Goal: Task Accomplishment & Management: Use online tool/utility

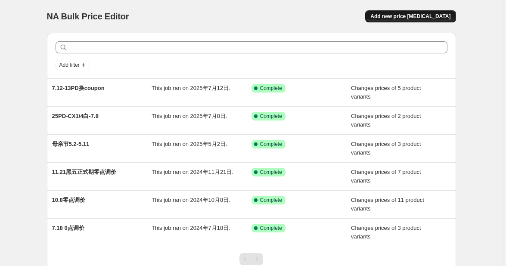
click at [408, 18] on span "Add new price [MEDICAL_DATA]" at bounding box center [410, 16] width 80 height 7
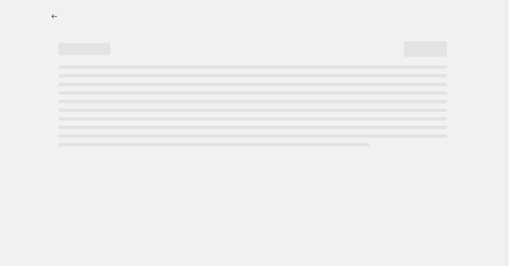
select select "percentage"
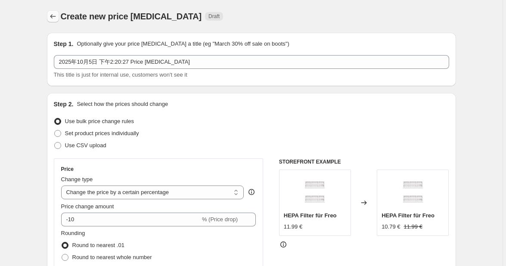
click at [52, 21] on button "Price change jobs" at bounding box center [53, 16] width 12 height 12
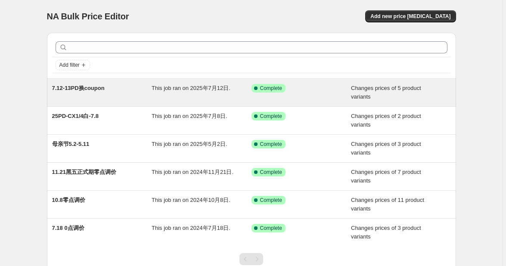
click at [126, 92] on div "7.12-13PD换coupon" at bounding box center [102, 92] width 100 height 17
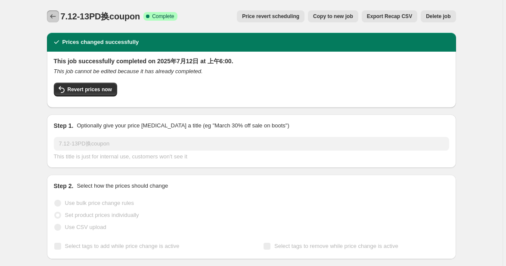
click at [56, 16] on icon "Price change jobs" at bounding box center [53, 16] width 9 height 9
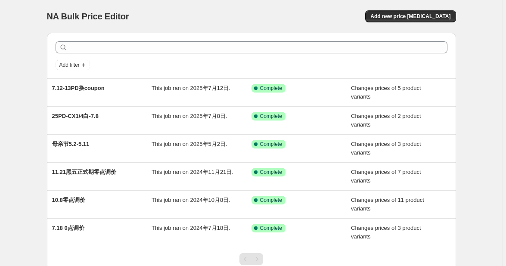
click at [413, 8] on div "NA Bulk Price Editor. This page is ready NA Bulk Price Editor Add new price [ME…" at bounding box center [251, 16] width 409 height 33
click at [412, 12] on button "Add new price [MEDICAL_DATA]" at bounding box center [410, 16] width 90 height 12
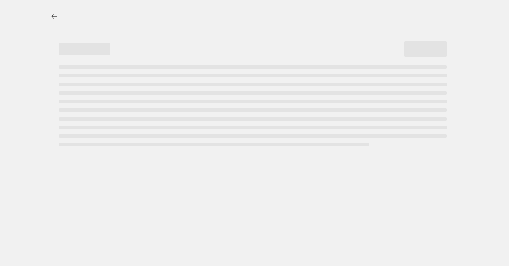
select select "percentage"
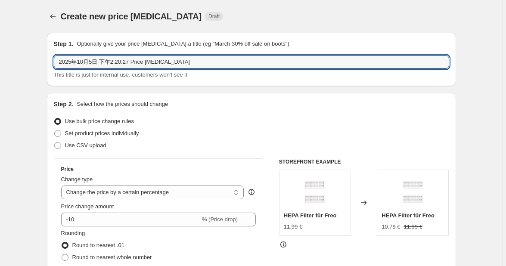
drag, startPoint x: 179, startPoint y: 63, endPoint x: 37, endPoint y: 84, distance: 144.0
type input "q"
type input "秋PD"
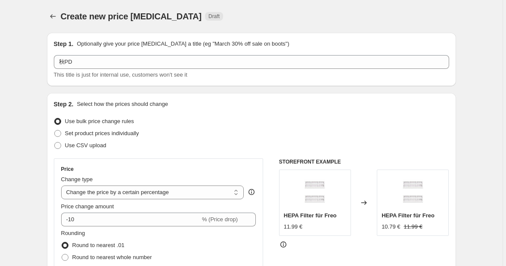
click at [87, 130] on span "Set product prices individually" at bounding box center [102, 133] width 74 height 6
click at [55, 130] on input "Set product prices individually" at bounding box center [54, 130] width 0 height 0
radio input "true"
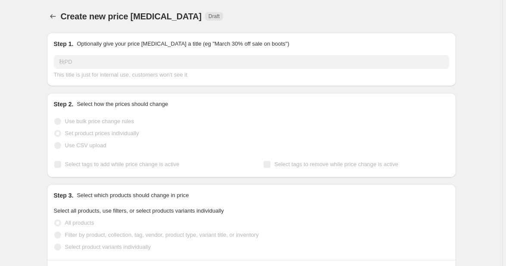
scroll to position [96, 0]
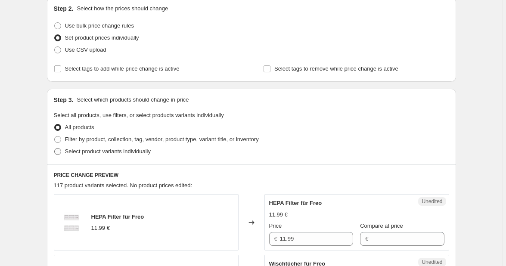
click at [88, 148] on span "Select product variants individually" at bounding box center [108, 151] width 86 height 6
click at [55, 148] on input "Select product variants individually" at bounding box center [54, 148] width 0 height 0
radio input "true"
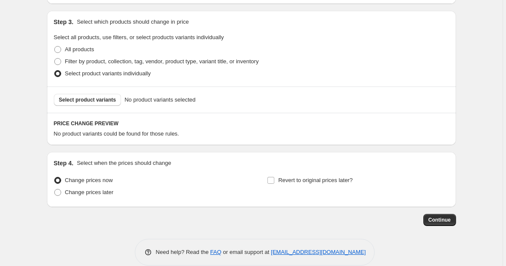
scroll to position [186, 0]
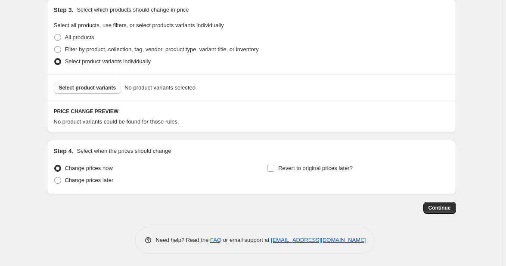
click at [101, 87] on span "Select product variants" at bounding box center [87, 87] width 57 height 7
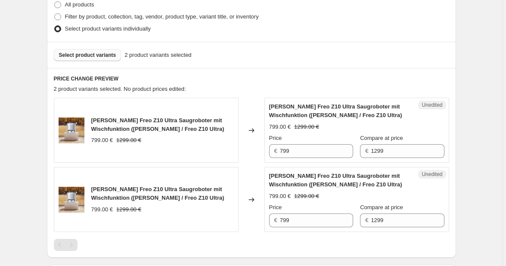
scroll to position [233, 0]
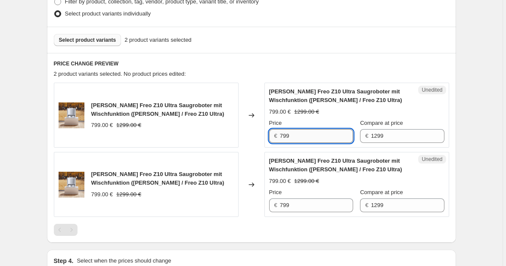
click at [284, 137] on input "799" at bounding box center [316, 136] width 73 height 14
type input "749"
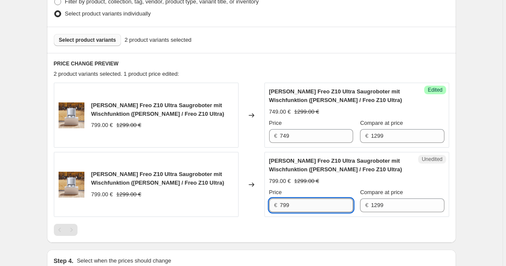
click at [284, 206] on input "799" at bounding box center [316, 205] width 73 height 14
type input "749"
click at [295, 219] on div "[PERSON_NAME] Freo Z10 Ultra Saugroboter mit Wischfunktion ([PERSON_NAME] / Fre…" at bounding box center [251, 159] width 395 height 153
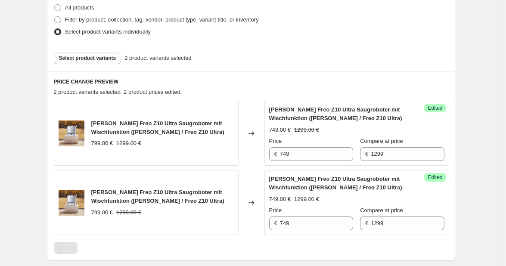
scroll to position [199, 0]
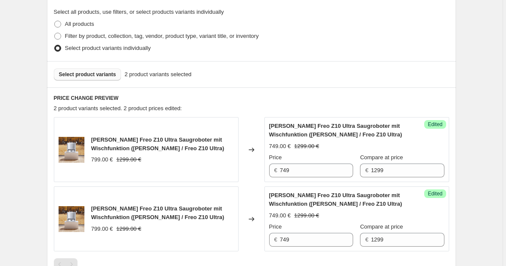
click at [95, 69] on button "Select product variants" at bounding box center [88, 74] width 68 height 12
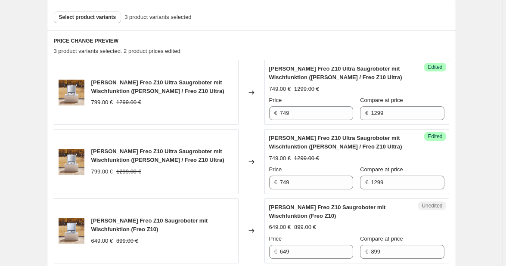
scroll to position [342, 0]
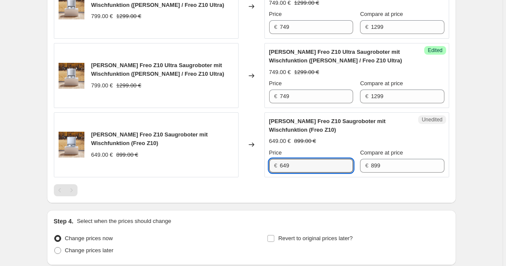
drag, startPoint x: 288, startPoint y: 164, endPoint x: 263, endPoint y: 163, distance: 25.9
click at [263, 163] on div "[PERSON_NAME] Freo Z10 Saugroboter mit Wischfunktion (Freo Z10) 649.00 € 899.00…" at bounding box center [251, 144] width 395 height 65
type input "599"
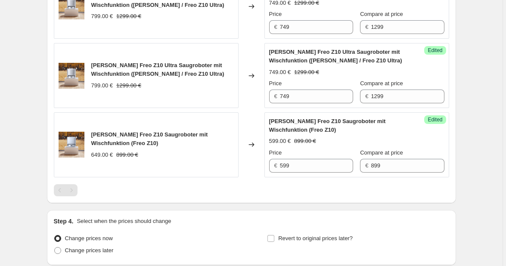
click at [260, 184] on div at bounding box center [251, 190] width 395 height 12
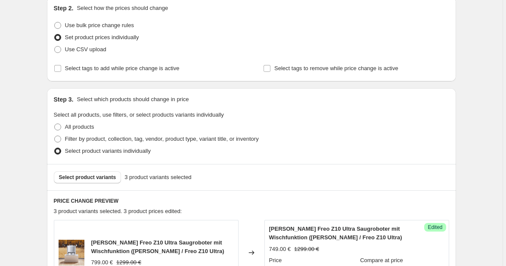
scroll to position [55, 0]
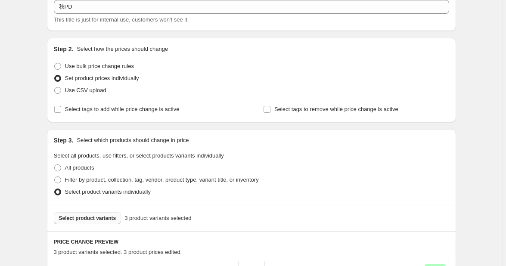
click at [92, 216] on span "Select product variants" at bounding box center [87, 218] width 57 height 7
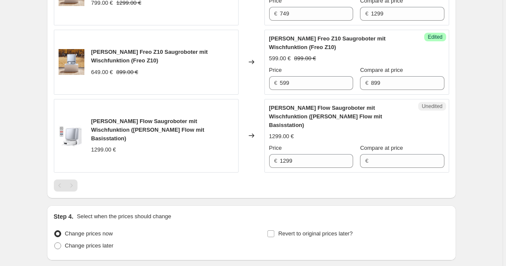
scroll to position [438, 0]
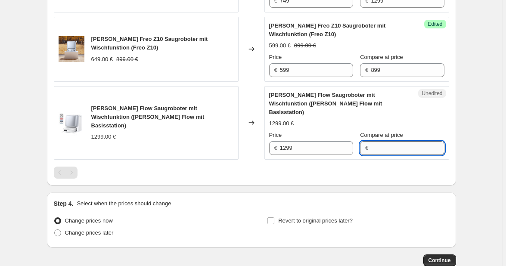
click at [387, 141] on input "Compare at price" at bounding box center [407, 148] width 73 height 14
type input "1299"
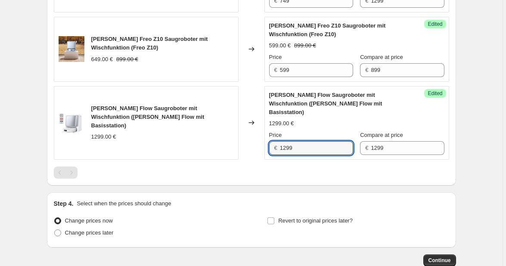
drag, startPoint x: 288, startPoint y: 138, endPoint x: 275, endPoint y: 139, distance: 12.1
click at [275, 141] on div "€ 1299" at bounding box center [311, 148] width 84 height 14
type input "999"
click at [283, 167] on div at bounding box center [251, 173] width 395 height 12
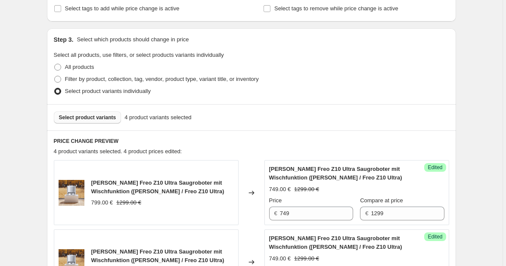
scroll to position [103, 0]
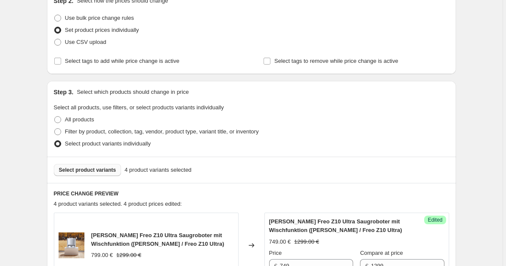
click at [96, 167] on span "Select product variants" at bounding box center [87, 170] width 57 height 7
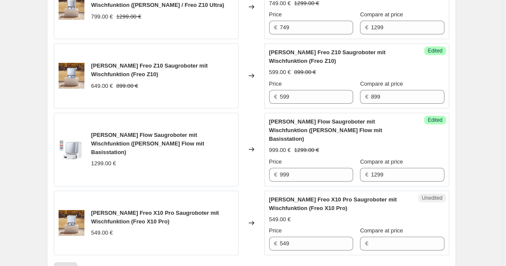
scroll to position [486, 0]
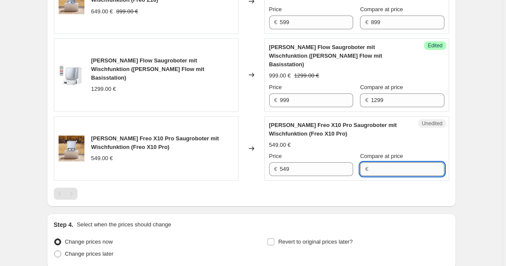
click at [382, 162] on input "Compare at price" at bounding box center [407, 169] width 73 height 14
click at [381, 162] on input "Compare at price" at bounding box center [407, 169] width 73 height 14
type input "599"
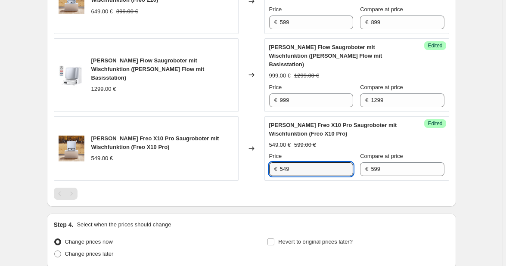
drag, startPoint x: 288, startPoint y: 157, endPoint x: 264, endPoint y: 157, distance: 23.2
click at [265, 157] on div "[PERSON_NAME] Freo X10 Pro Saugroboter mit Wischfunktion (Freo X10 Pro) 549.00 …" at bounding box center [251, 148] width 395 height 65
type input "499"
click at [270, 213] on div "Step 4. Select when the prices should change Change prices now Change prices la…" at bounding box center [251, 240] width 409 height 55
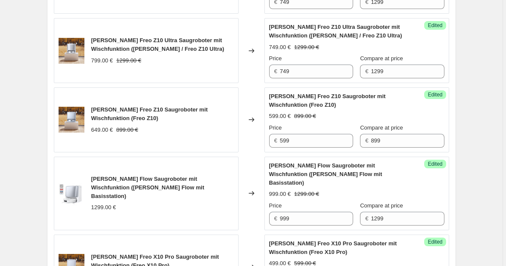
scroll to position [549, 0]
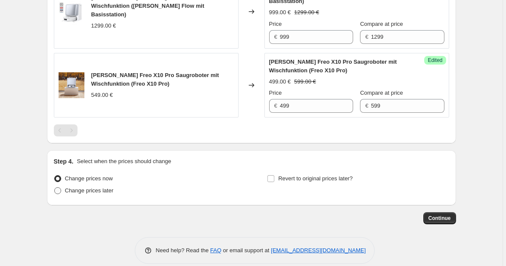
click at [102, 187] on span "Change prices later" at bounding box center [89, 190] width 49 height 6
click at [55, 187] on input "Change prices later" at bounding box center [54, 187] width 0 height 0
radio input "true"
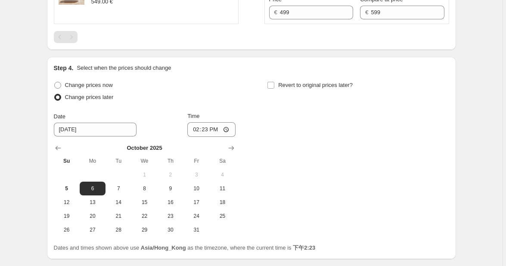
scroll to position [645, 0]
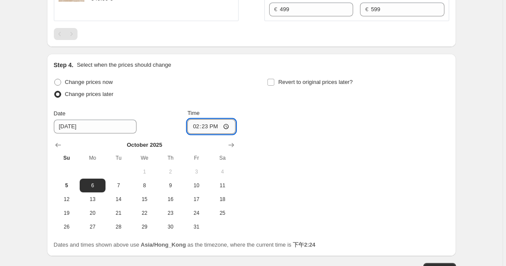
click at [218, 120] on input "14:23" at bounding box center [211, 126] width 48 height 15
click at [223, 119] on input "14:23" at bounding box center [211, 126] width 48 height 15
click at [213, 120] on input "14:23" at bounding box center [211, 126] width 48 height 15
click at [114, 182] on span "7" at bounding box center [118, 185] width 19 height 7
type input "[DATE]"
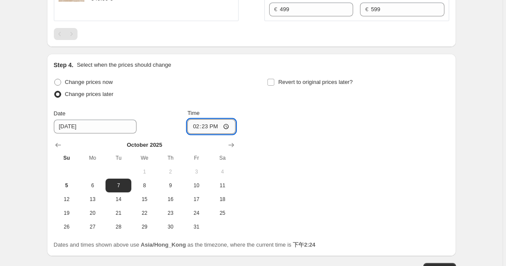
click at [209, 119] on input "14:23" at bounding box center [211, 126] width 48 height 15
click at [225, 119] on input "14:23" at bounding box center [211, 126] width 48 height 15
type input "06:00"
click at [273, 155] on div "Change prices now Change prices later Date [DATE] Time 06:00 [DATE] Su Mo Tu We…" at bounding box center [251, 155] width 395 height 158
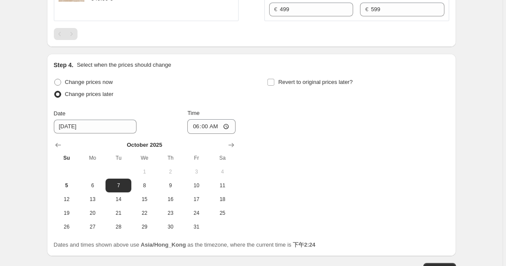
click at [273, 155] on div "Change prices now Change prices later Date [DATE] Time 06:00 [DATE] Su Mo Tu We…" at bounding box center [251, 155] width 395 height 158
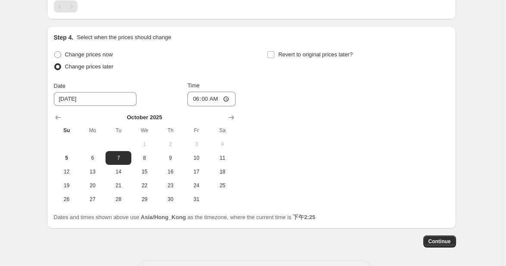
scroll to position [696, 0]
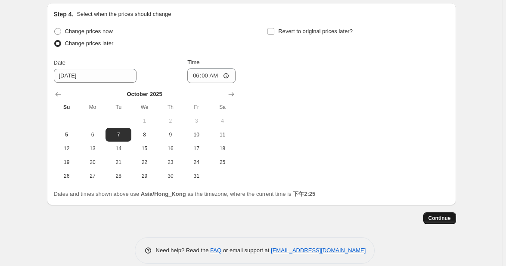
click at [440, 215] on span "Continue" at bounding box center [439, 218] width 22 height 7
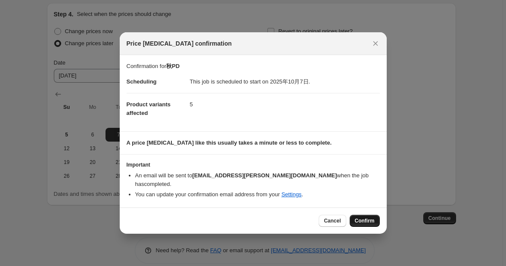
click at [363, 218] on span "Confirm" at bounding box center [365, 220] width 20 height 7
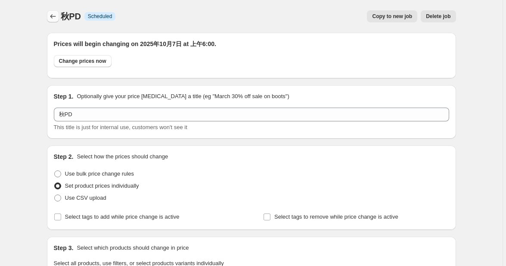
click at [55, 20] on icon "Price change jobs" at bounding box center [53, 16] width 9 height 9
